Goal: Task Accomplishment & Management: Complete application form

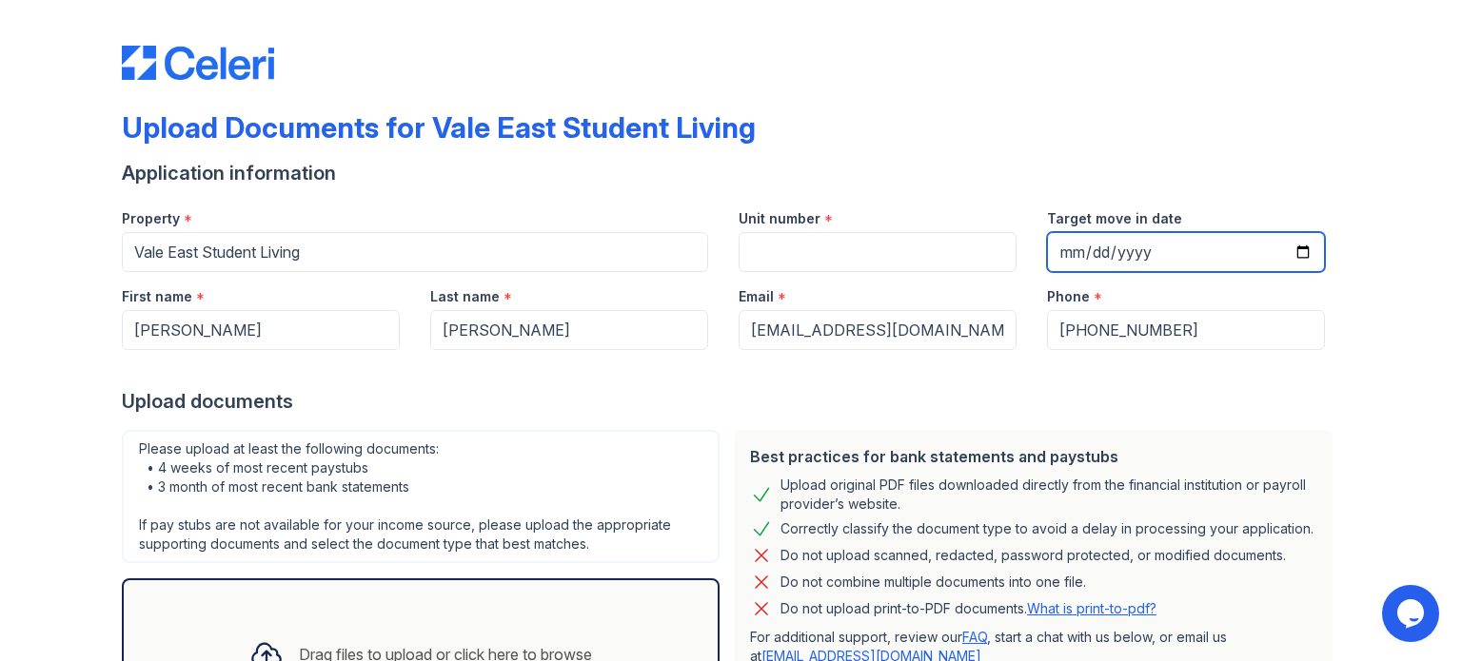
click at [1299, 253] on input "Target move in date" at bounding box center [1186, 252] width 278 height 40
type input "[DATE]"
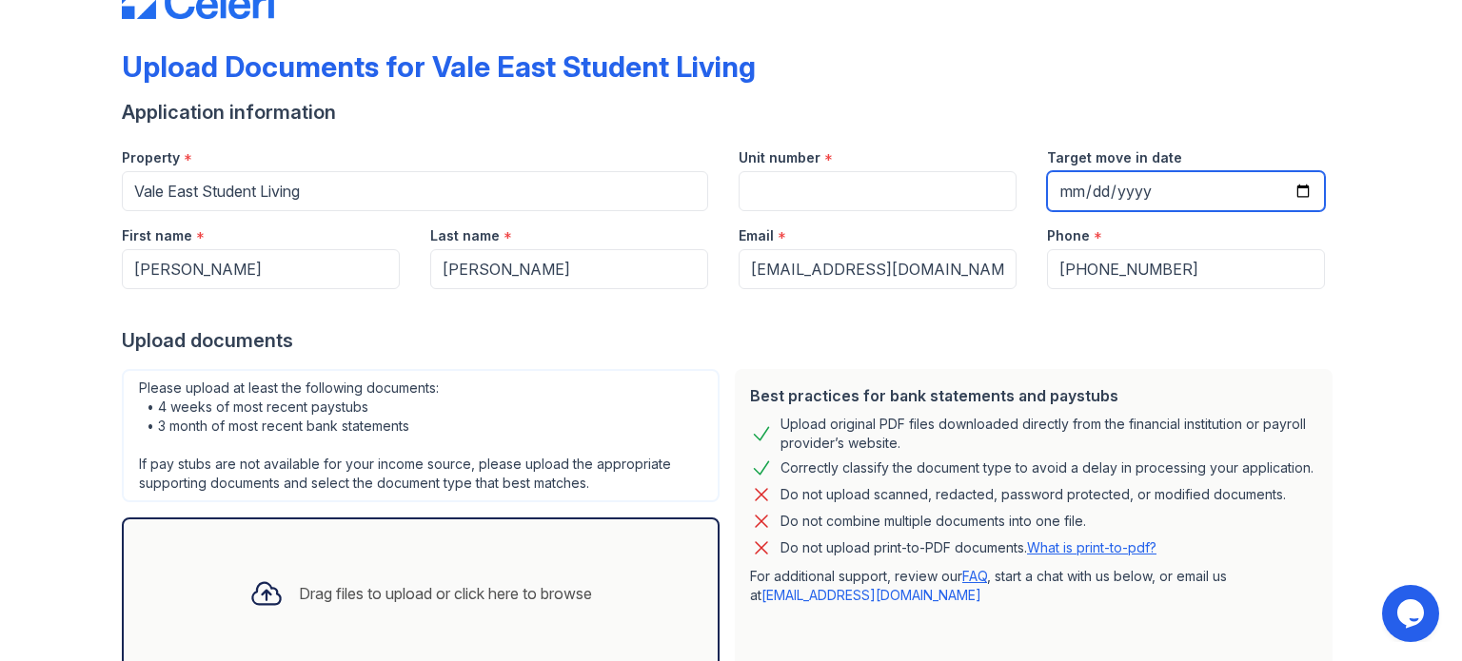
scroll to position [186, 0]
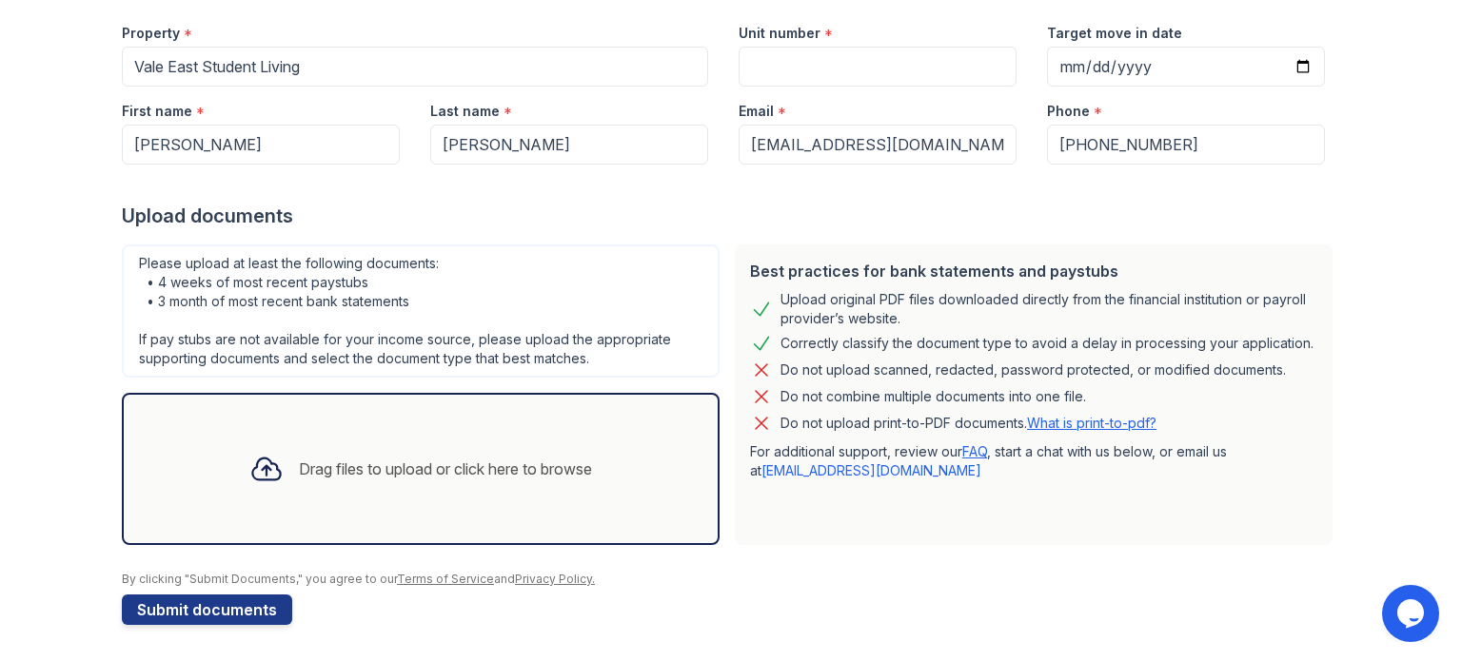
click at [380, 471] on div "Drag files to upload or click here to browse" at bounding box center [445, 469] width 293 height 23
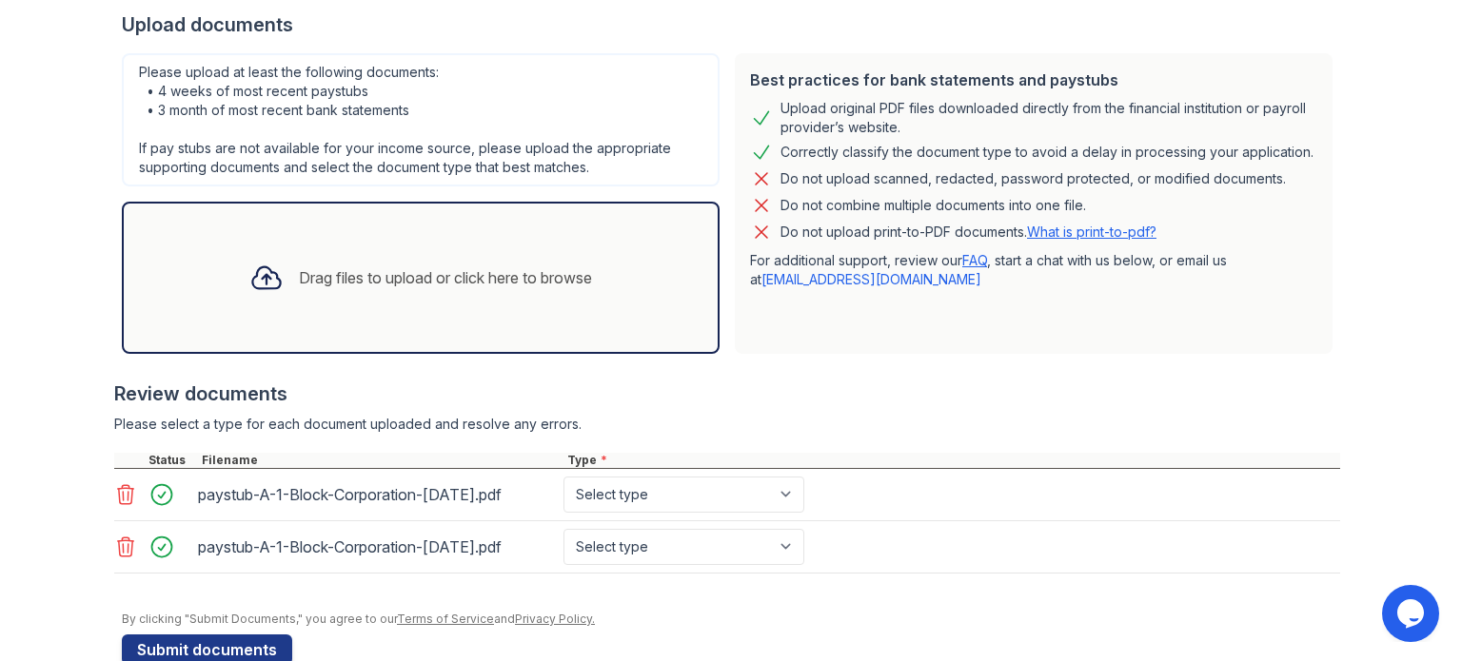
scroll to position [415, 0]
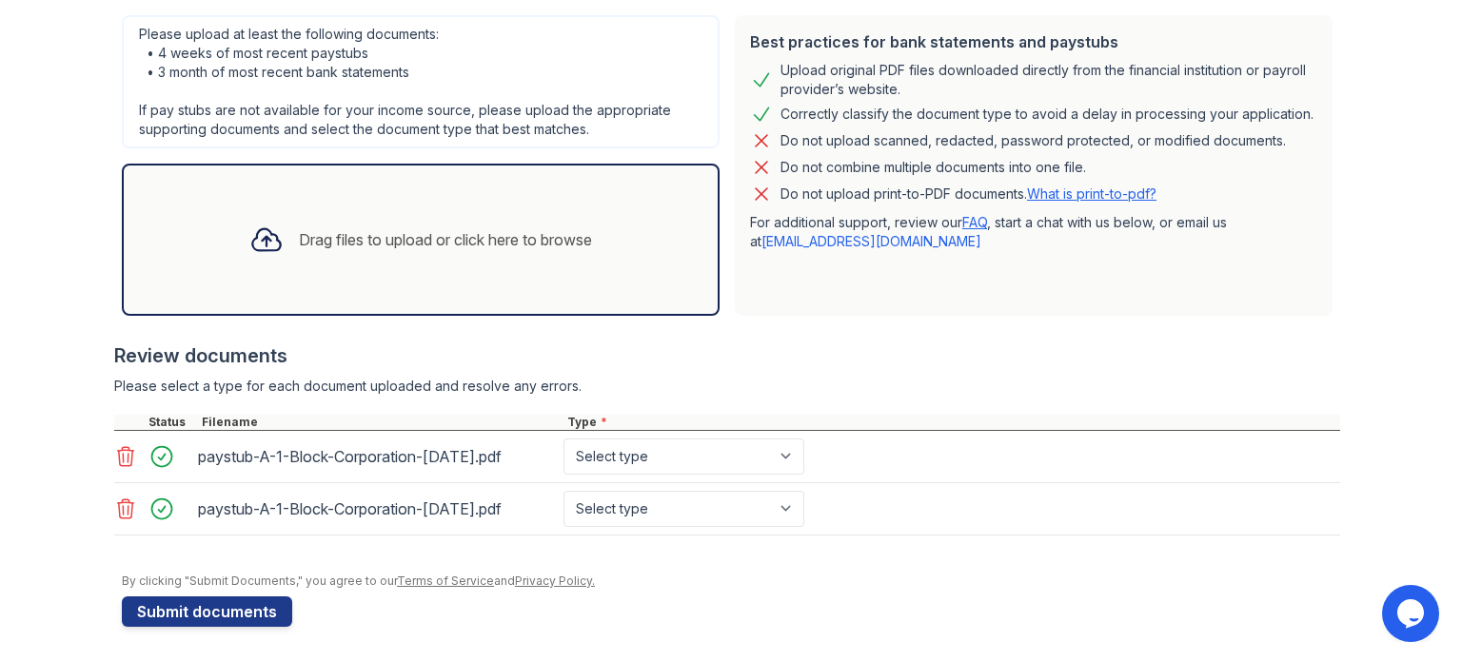
click at [357, 229] on div "Drag files to upload or click here to browse" at bounding box center [445, 239] width 293 height 23
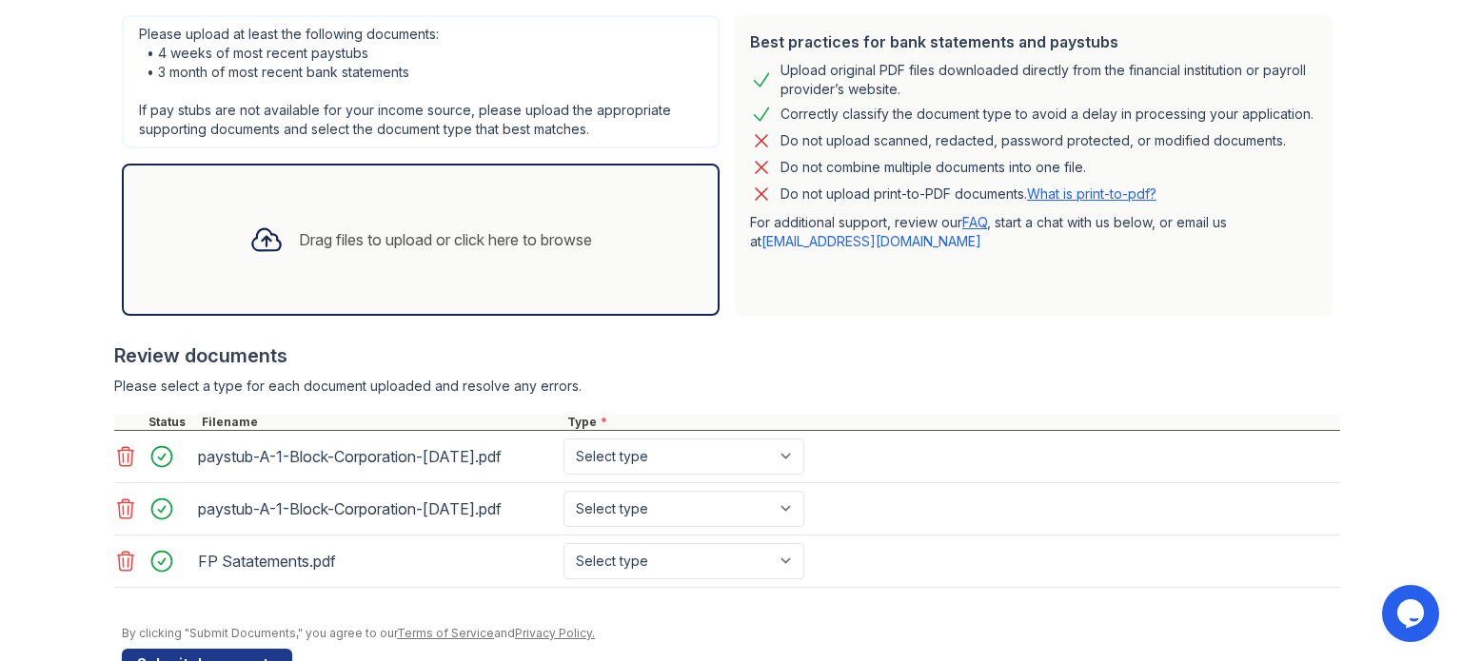
click at [355, 236] on div "Drag files to upload or click here to browse" at bounding box center [445, 239] width 293 height 23
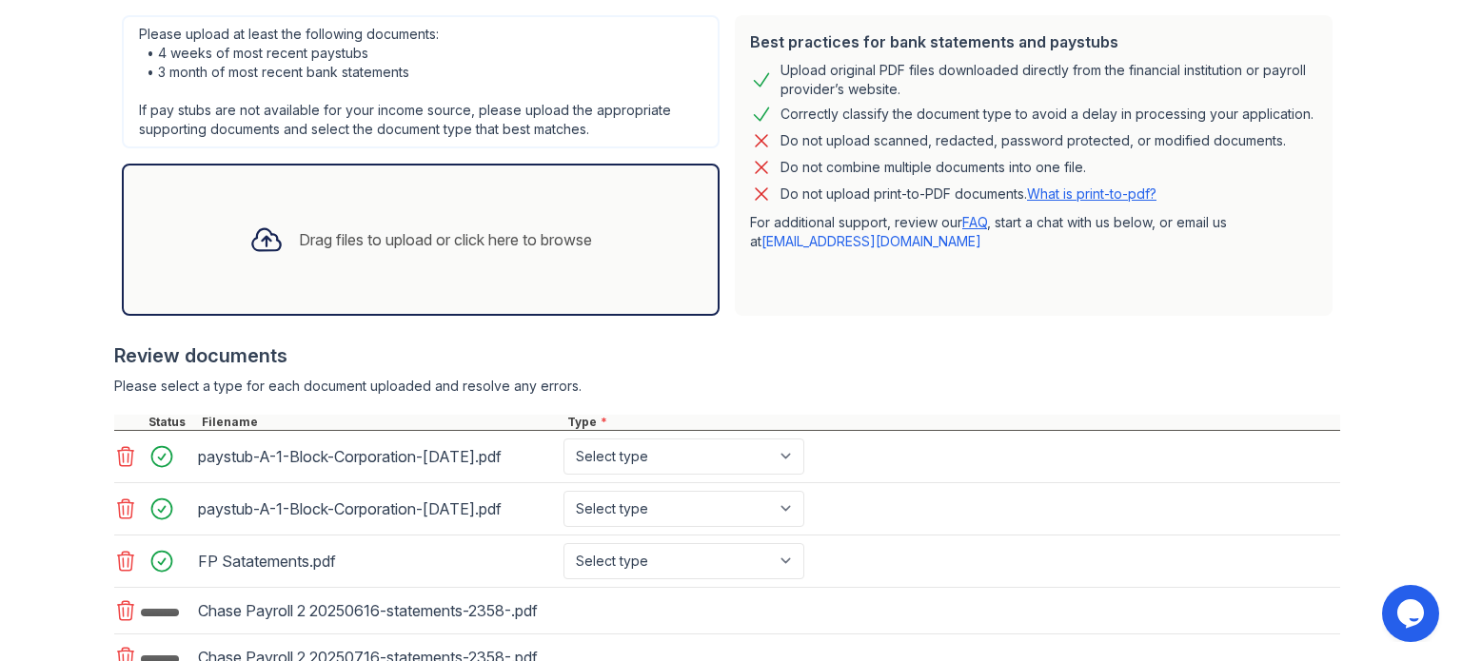
scroll to position [560, 0]
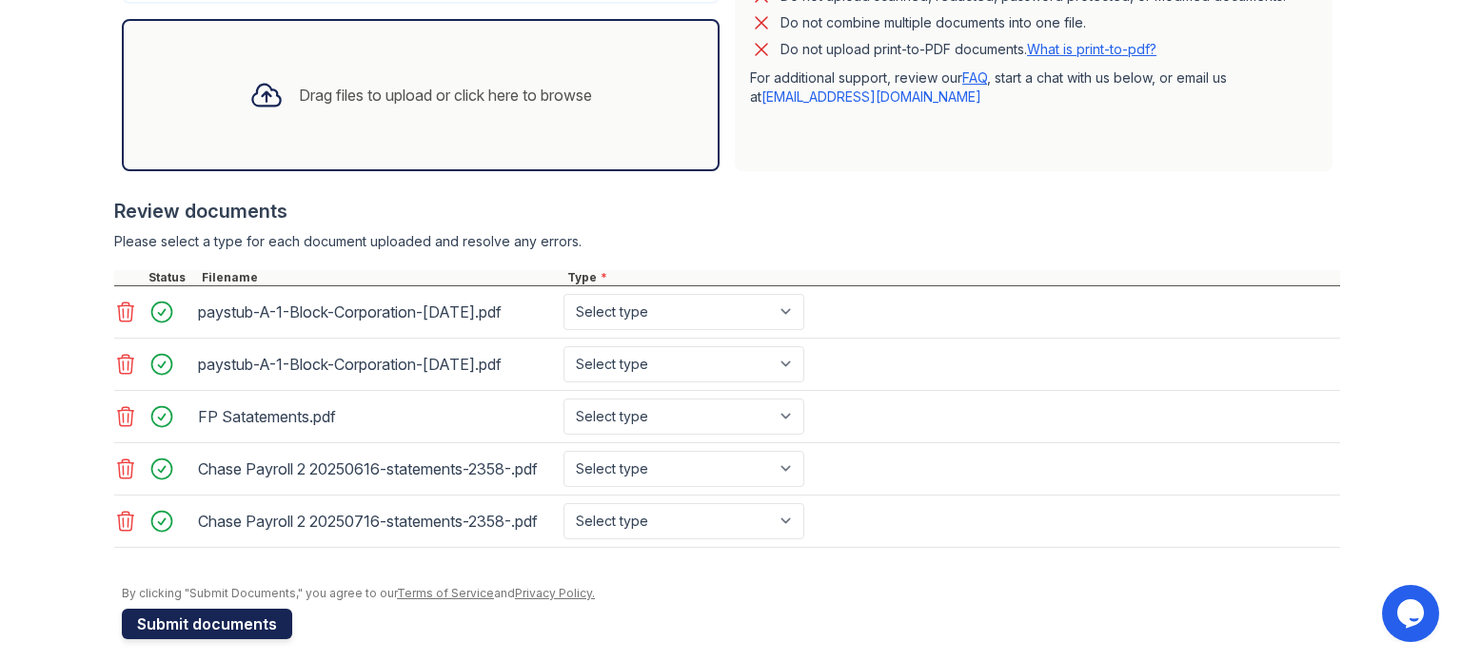
click at [187, 612] on button "Submit documents" at bounding box center [207, 624] width 170 height 30
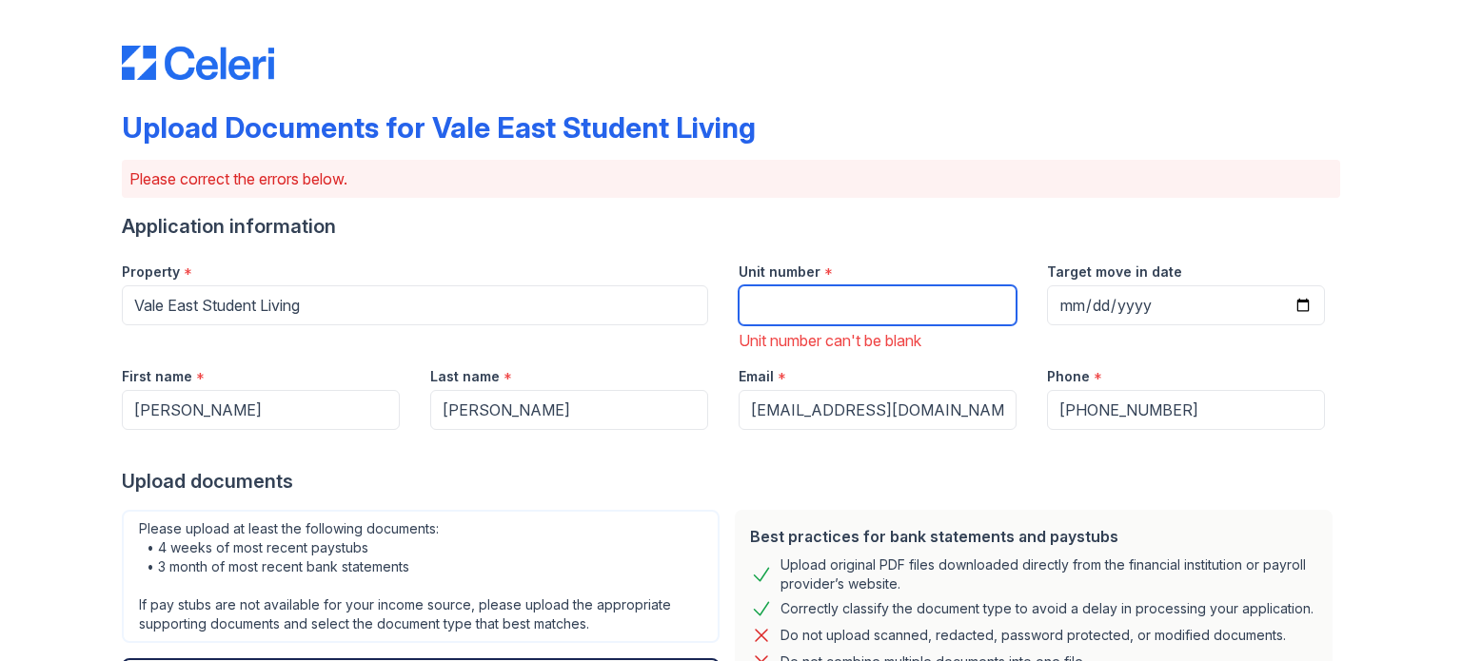
click at [792, 298] on input "Unit number" at bounding box center [878, 306] width 278 height 40
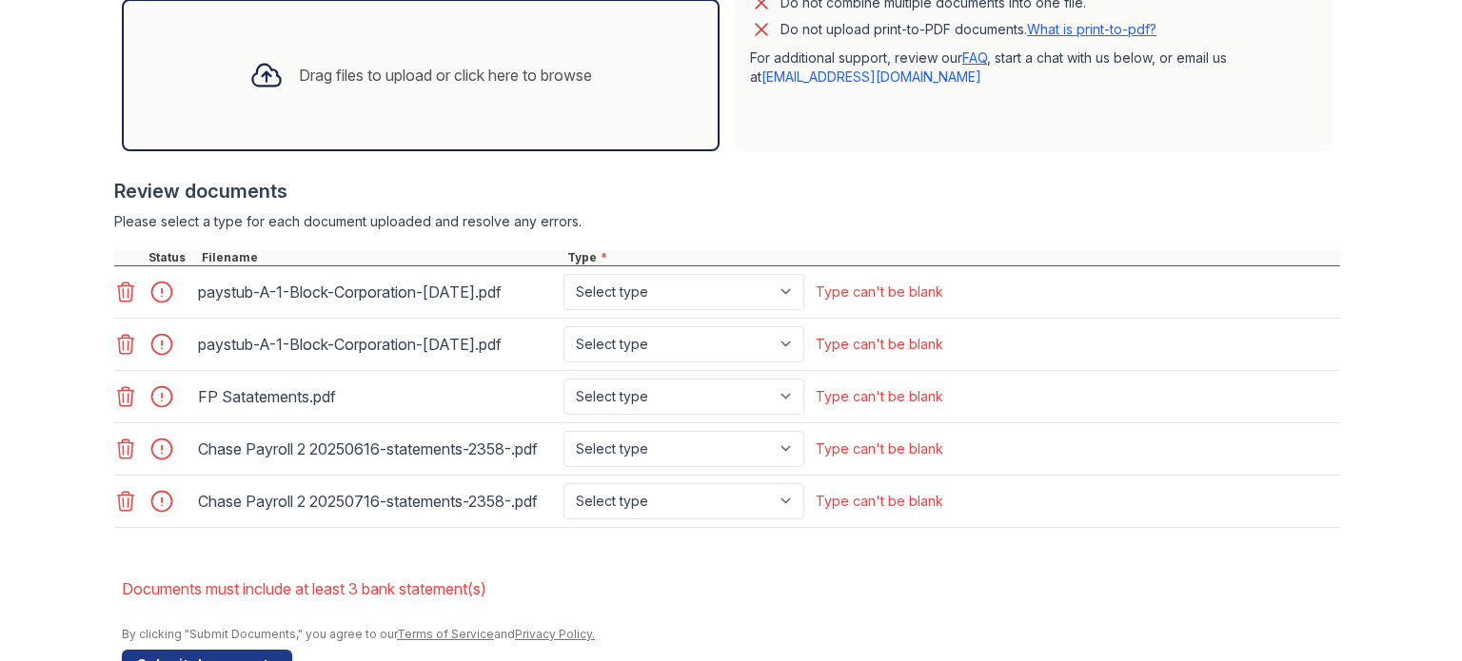
scroll to position [666, 0]
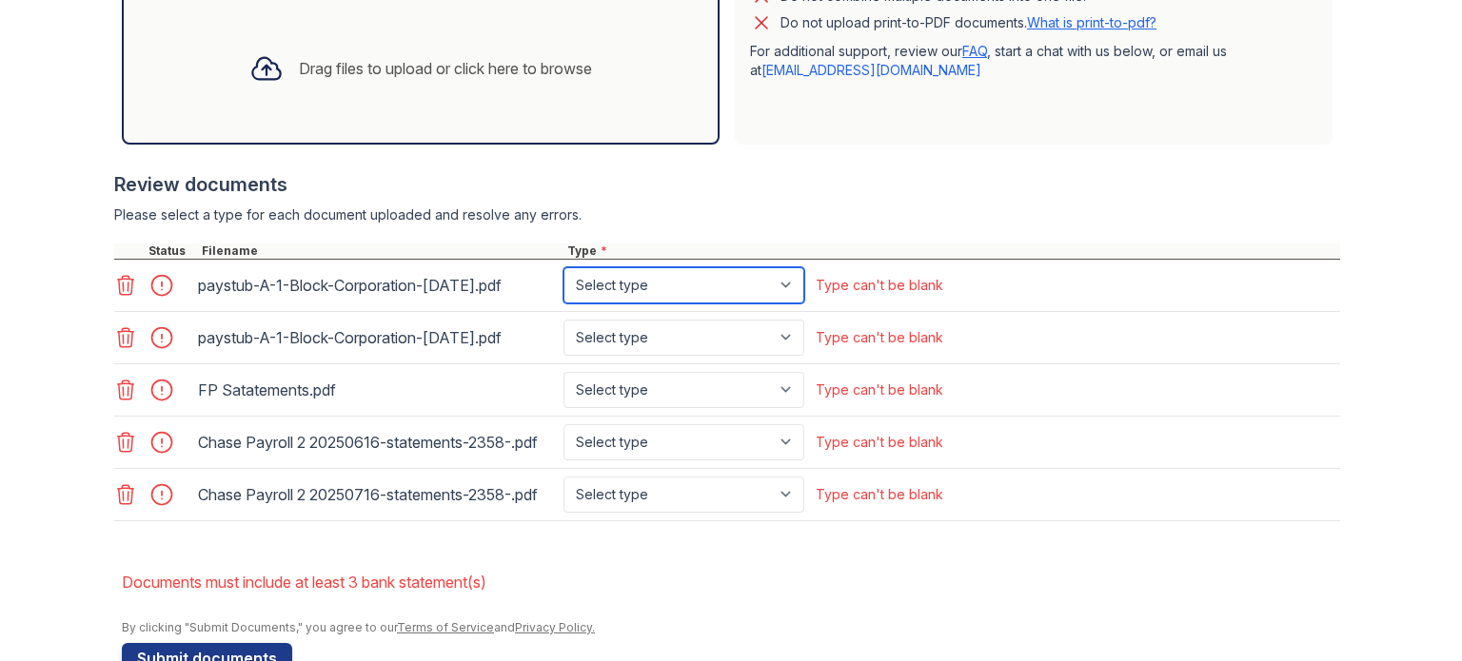
click at [687, 280] on select "Select type Paystub Bank Statement Offer Letter Tax Documents Benefit Award Let…" at bounding box center [683, 285] width 241 height 36
select select "paystub"
click at [563, 267] on select "Select type Paystub Bank Statement Offer Letter Tax Documents Benefit Award Let…" at bounding box center [683, 285] width 241 height 36
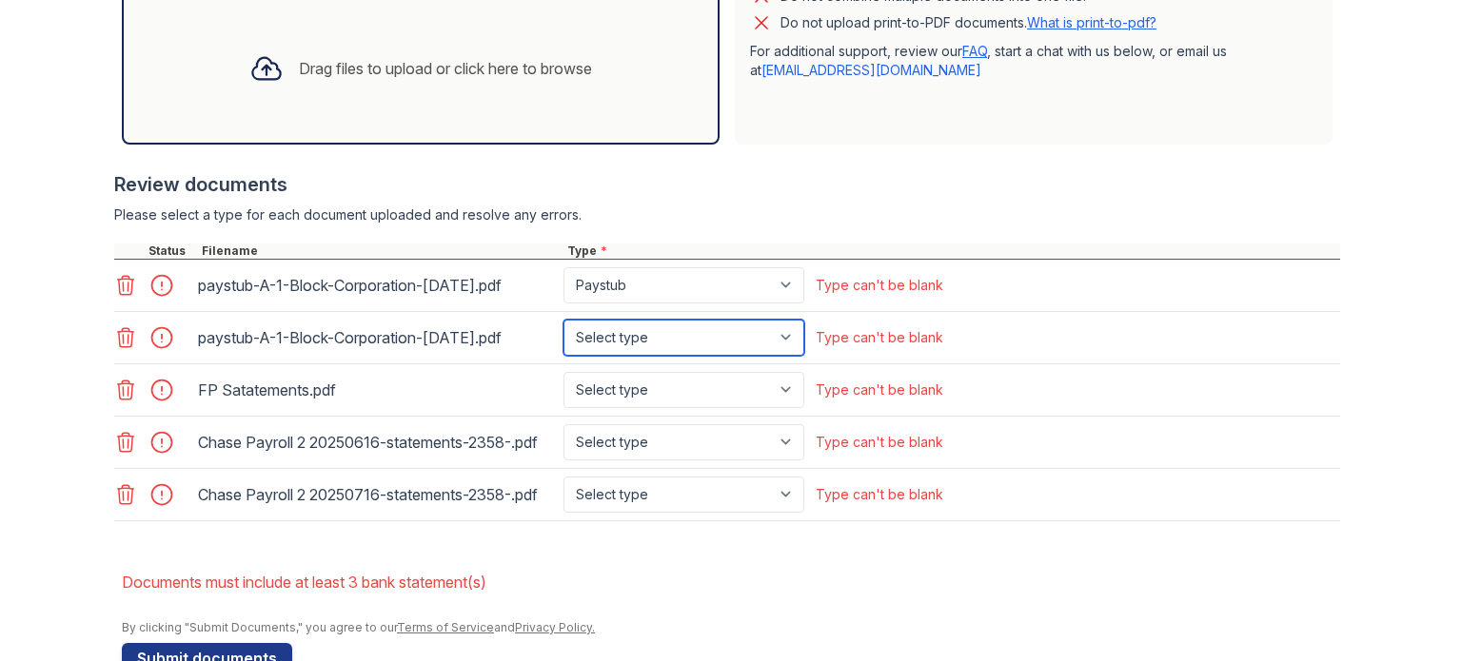
click at [636, 347] on select "Select type Paystub Bank Statement Offer Letter Tax Documents Benefit Award Let…" at bounding box center [683, 338] width 241 height 36
select select "paystub"
click at [563, 320] on select "Select type Paystub Bank Statement Offer Letter Tax Documents Benefit Award Let…" at bounding box center [683, 338] width 241 height 36
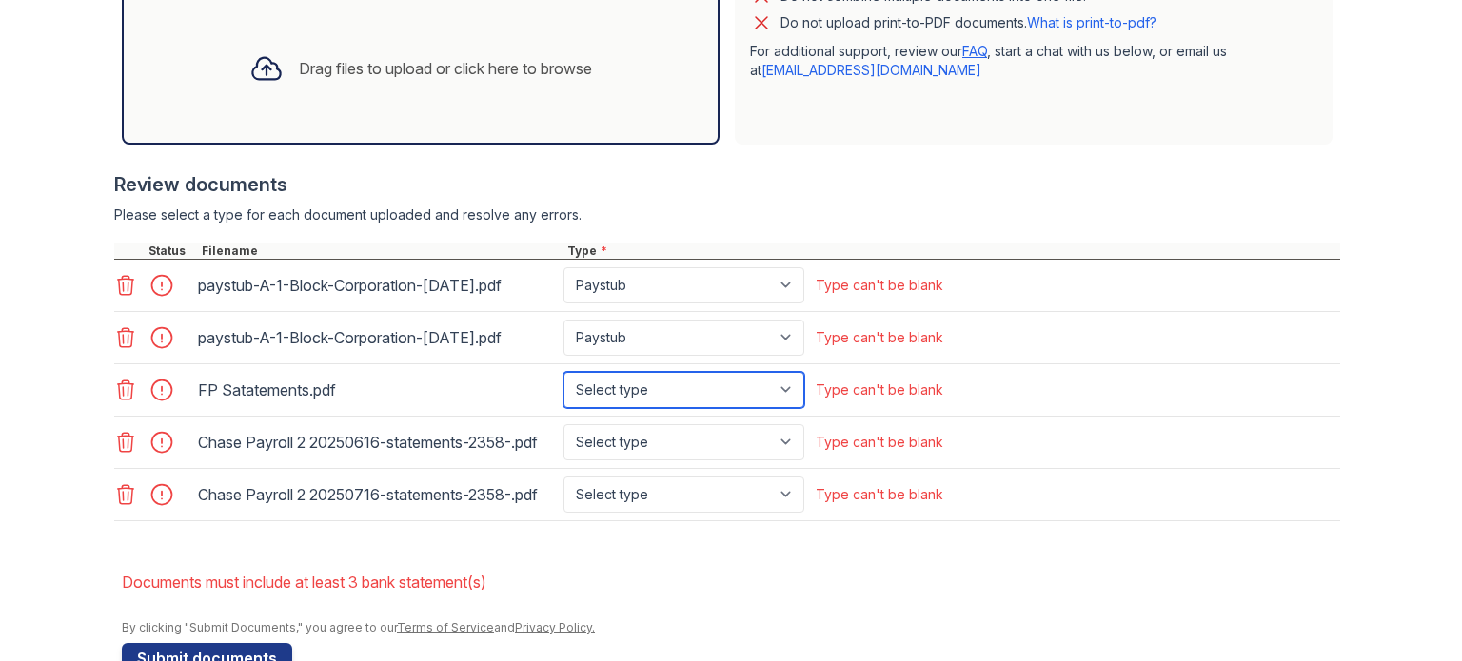
click at [628, 394] on select "Select type Paystub Bank Statement Offer Letter Tax Documents Benefit Award Let…" at bounding box center [683, 390] width 241 height 36
select select "bank_statement"
click at [563, 372] on select "Select type Paystub Bank Statement Offer Letter Tax Documents Benefit Award Let…" at bounding box center [683, 390] width 241 height 36
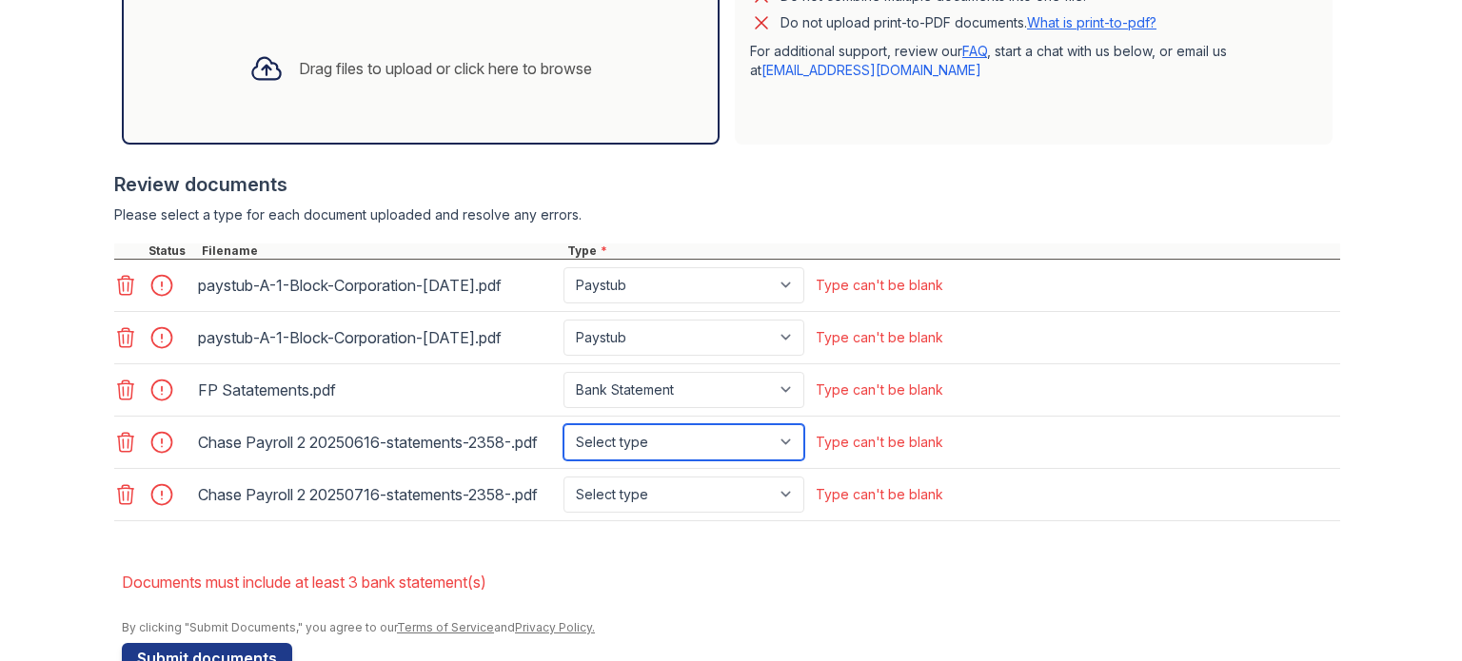
click at [641, 436] on select "Select type Paystub Bank Statement Offer Letter Tax Documents Benefit Award Let…" at bounding box center [683, 442] width 241 height 36
select select "bank_statement"
click at [563, 424] on select "Select type Paystub Bank Statement Offer Letter Tax Documents Benefit Award Let…" at bounding box center [683, 442] width 241 height 36
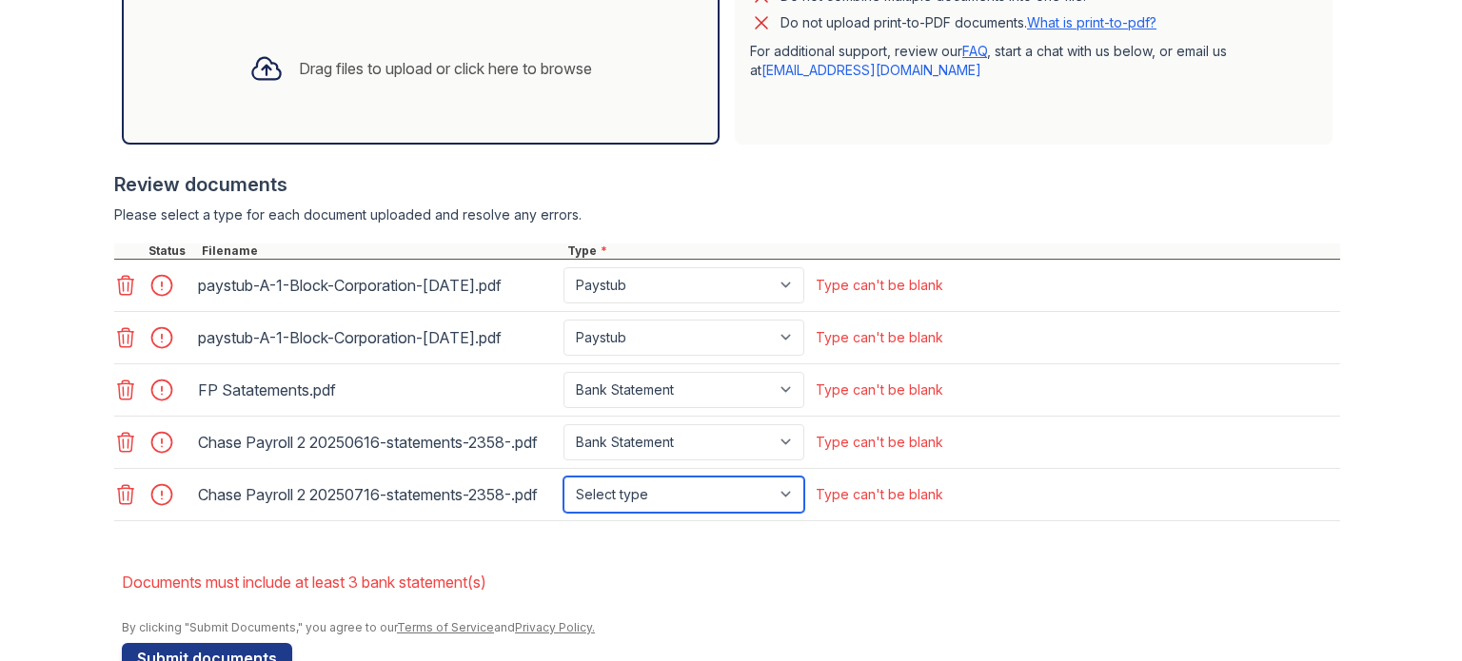
click at [661, 494] on select "Select type Paystub Bank Statement Offer Letter Tax Documents Benefit Award Let…" at bounding box center [683, 495] width 241 height 36
select select "bank_statement"
click at [563, 477] on select "Select type Paystub Bank Statement Offer Letter Tax Documents Benefit Award Let…" at bounding box center [683, 495] width 241 height 36
click at [647, 557] on form "Application information Property * Vale East Student Living Unit number * Unit …" at bounding box center [731, 110] width 1218 height 1127
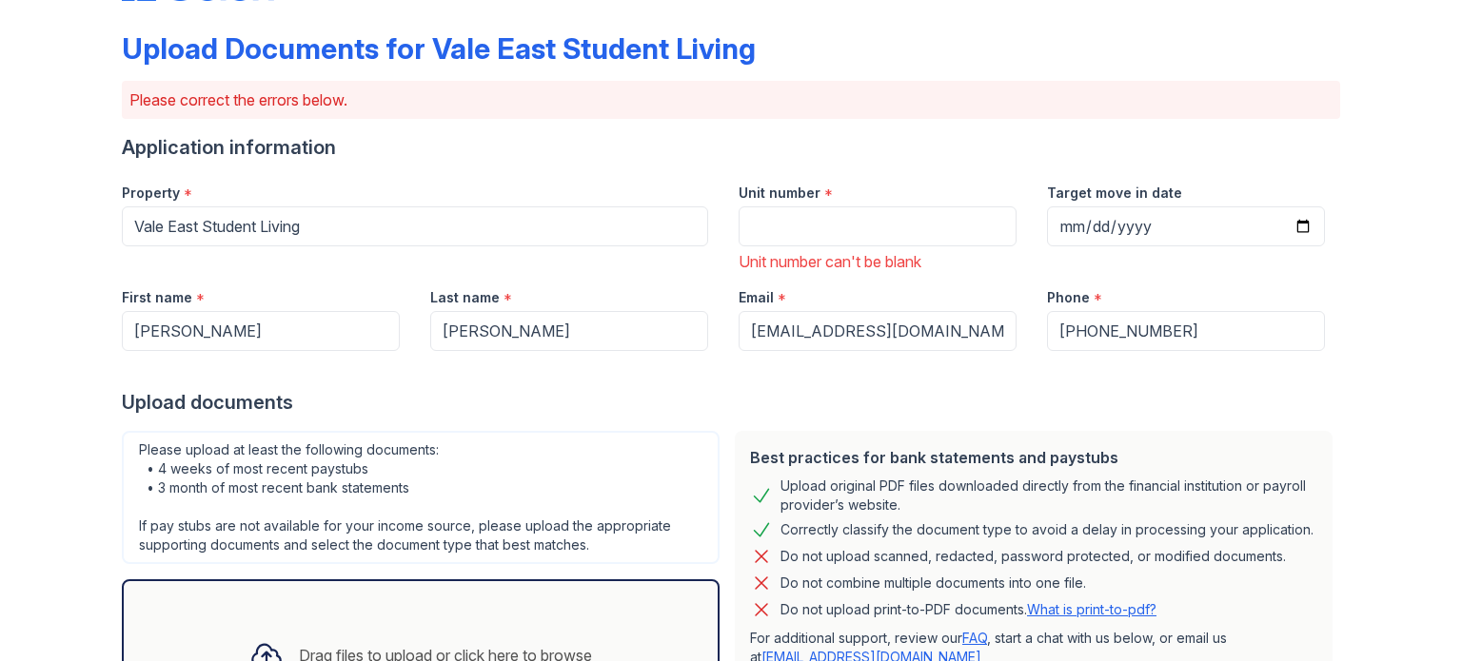
scroll to position [0, 0]
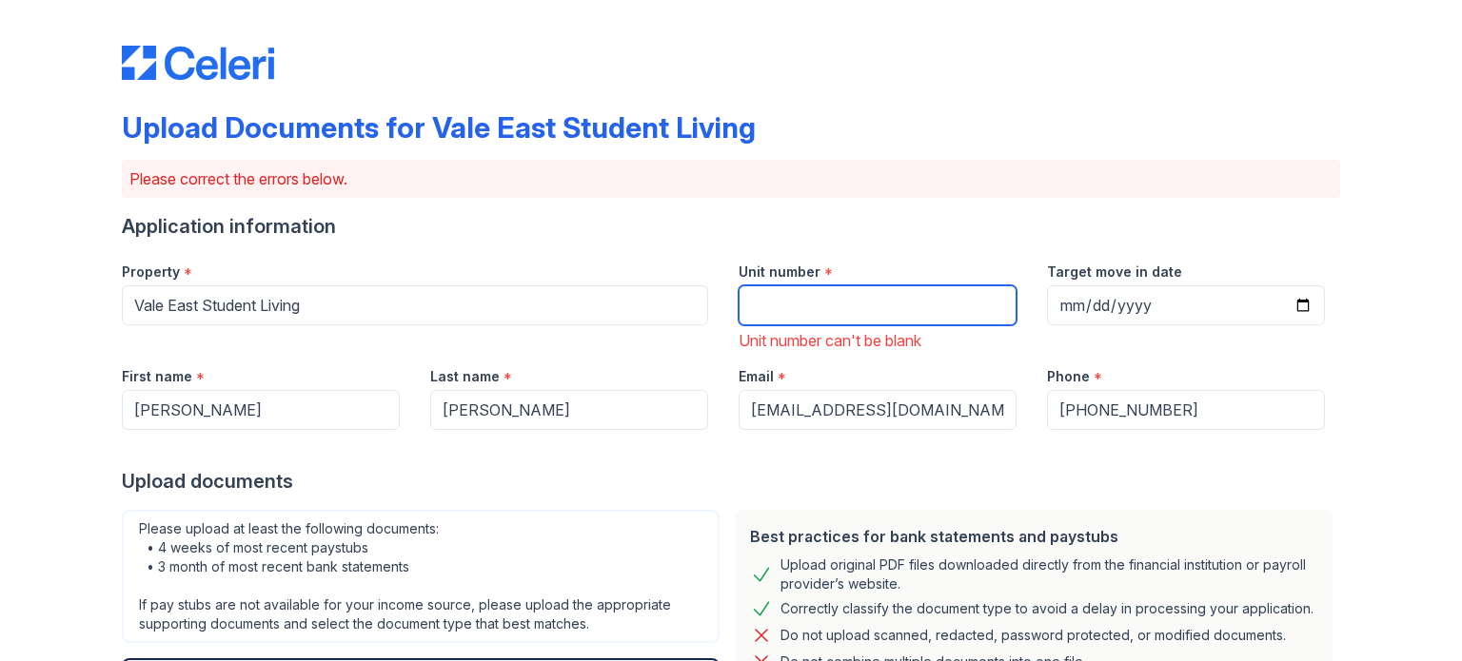
click at [775, 319] on input "Unit number" at bounding box center [878, 306] width 278 height 40
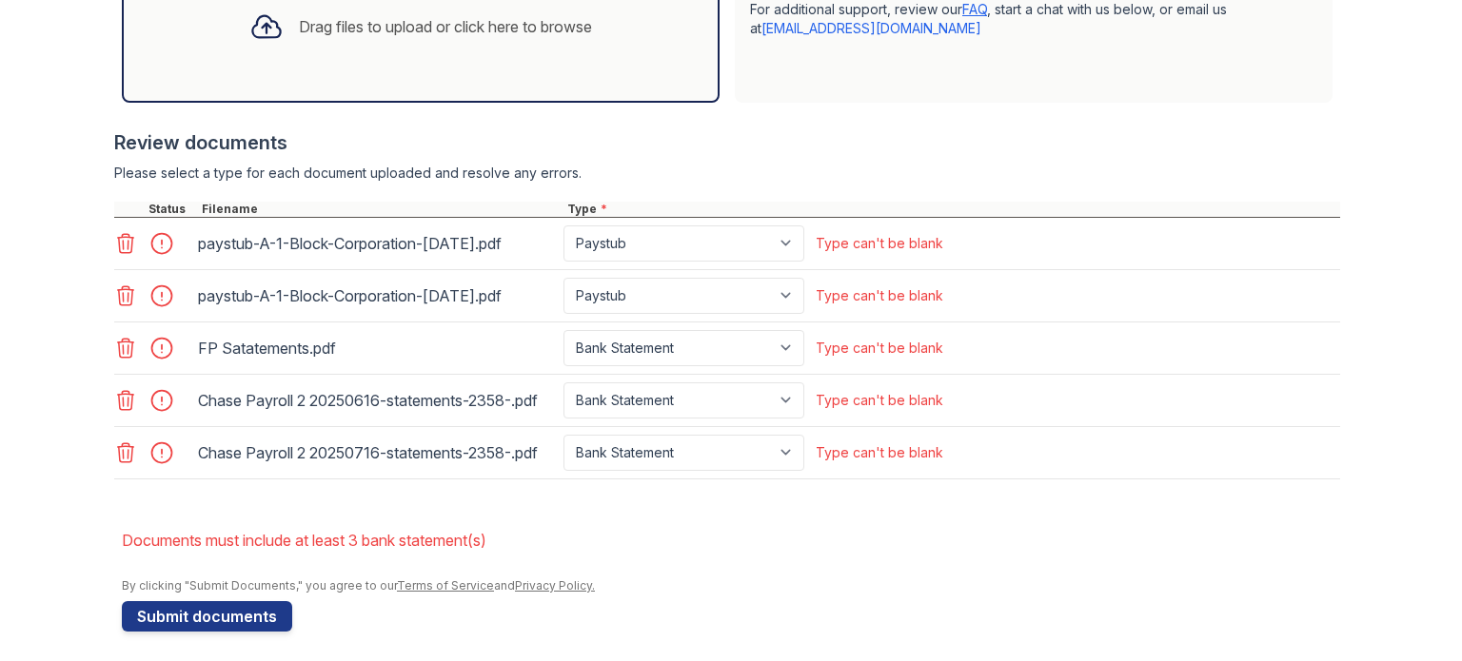
scroll to position [712, 0]
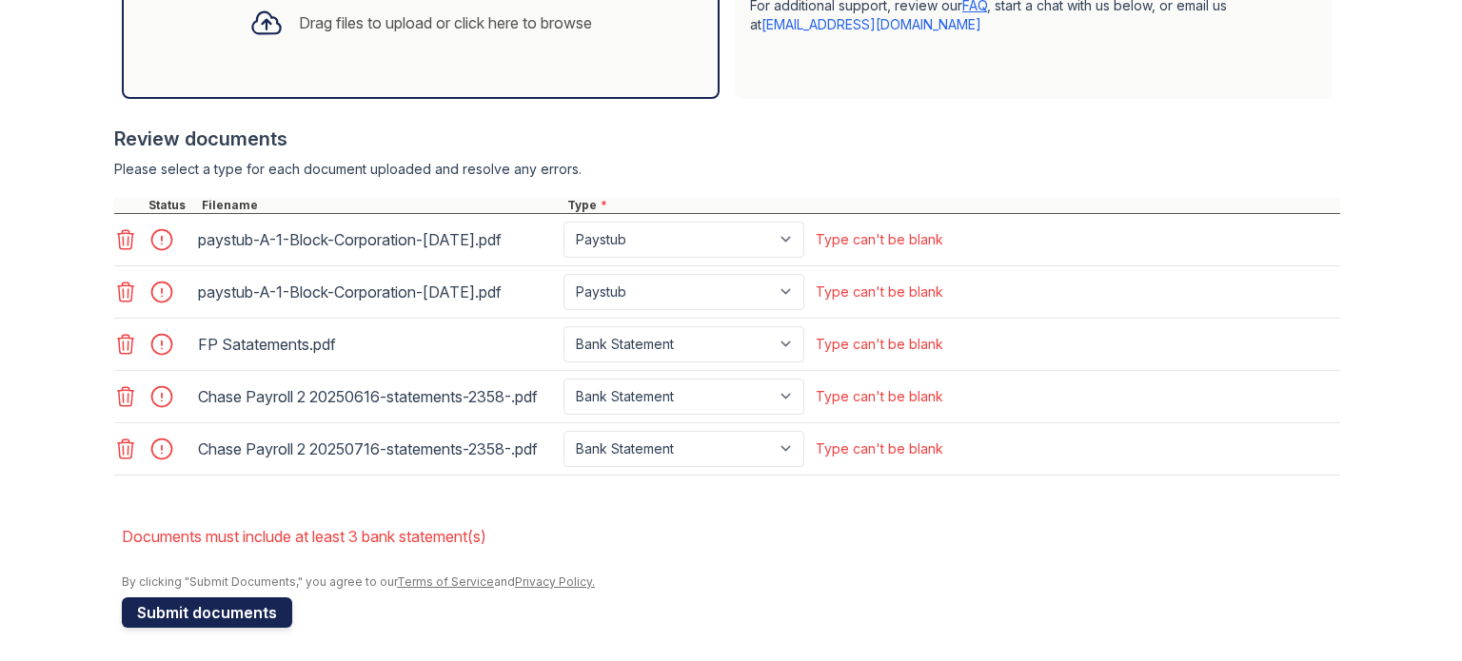
type input "3448"
click at [213, 607] on button "Submit documents" at bounding box center [207, 613] width 170 height 30
